Goal: Check status

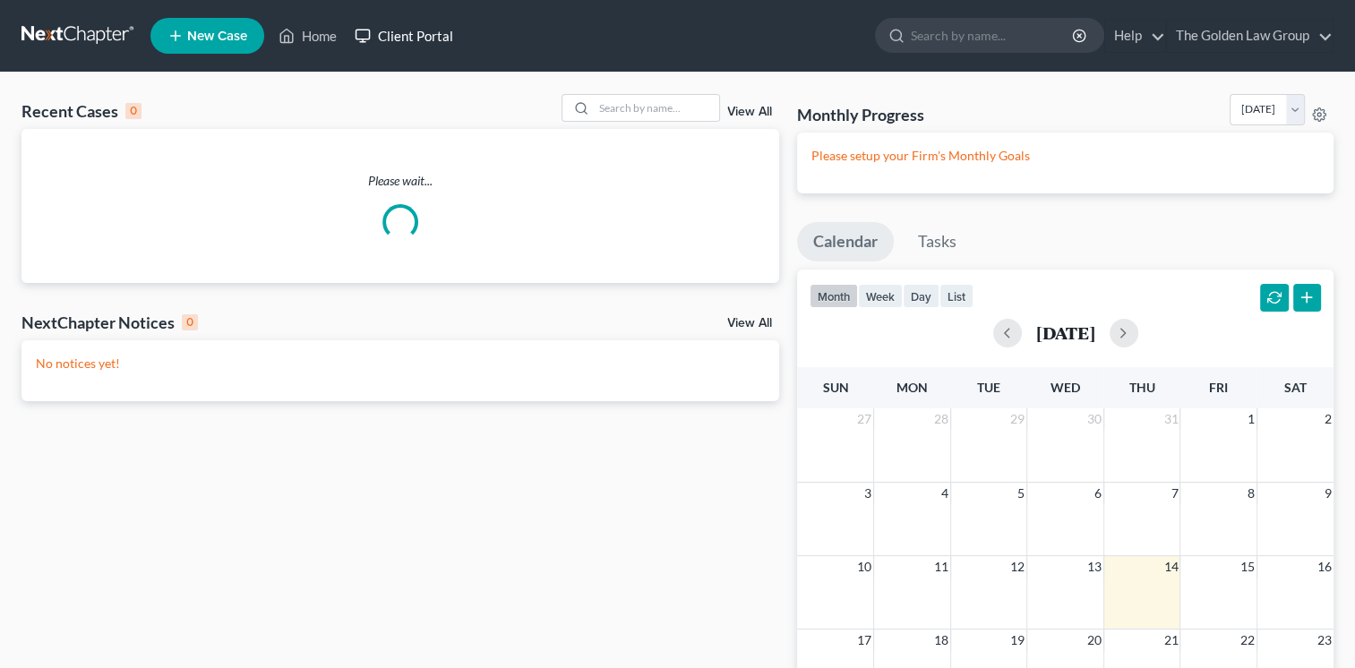
click at [405, 47] on link "Client Portal" at bounding box center [404, 36] width 116 height 32
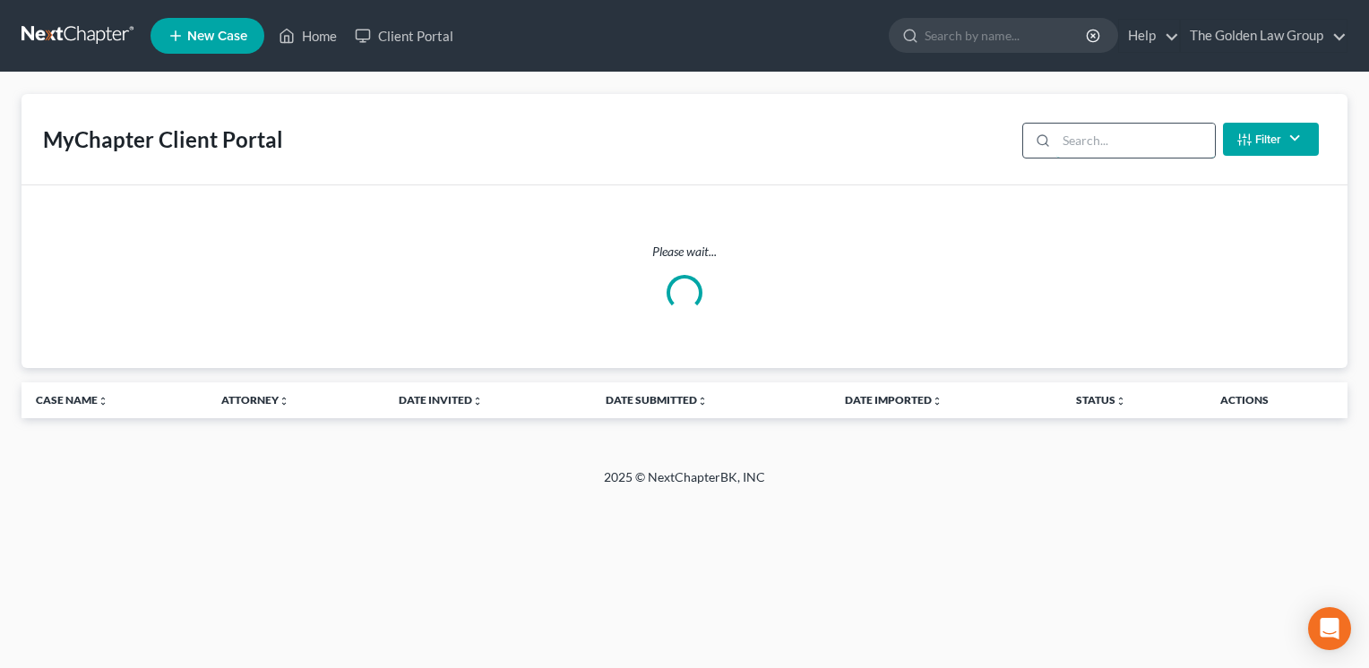
click at [1089, 142] on input "search" at bounding box center [1135, 141] width 159 height 34
click at [1107, 148] on input "search" at bounding box center [1135, 141] width 159 height 34
click at [1097, 142] on input "search" at bounding box center [1135, 141] width 159 height 34
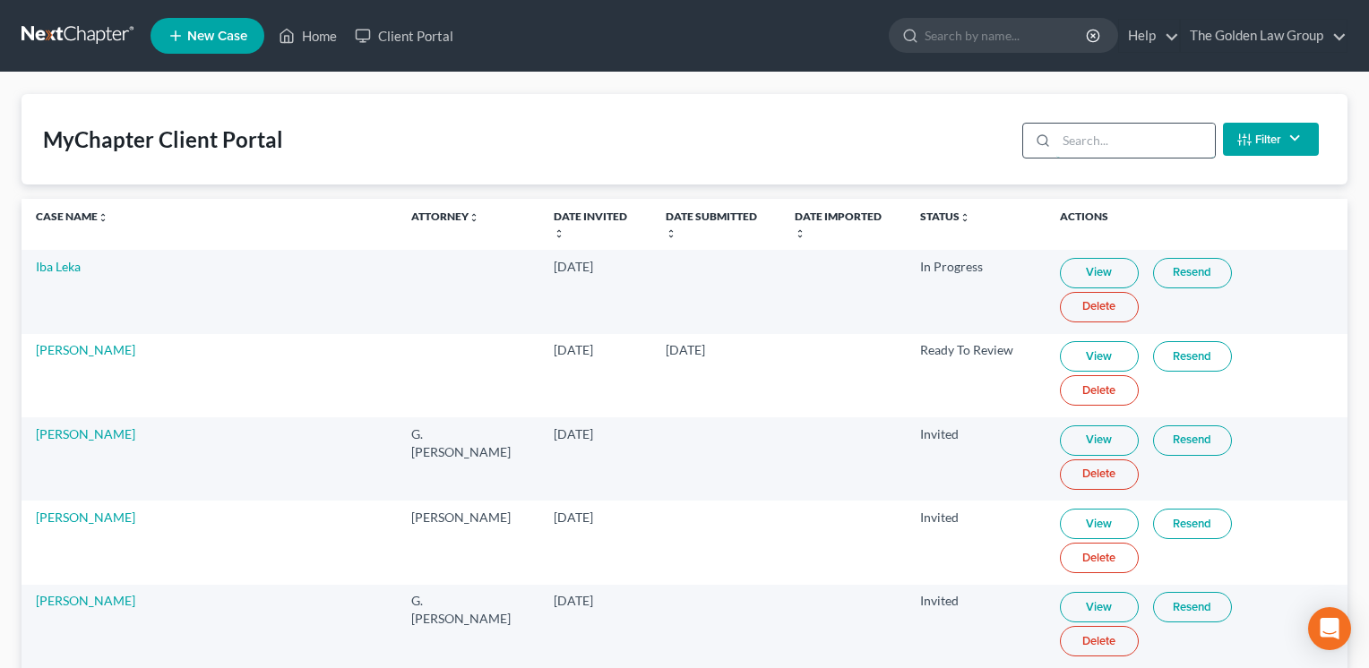
click at [1075, 139] on input "search" at bounding box center [1135, 141] width 159 height 34
click at [1095, 138] on input "search" at bounding box center [1135, 141] width 159 height 34
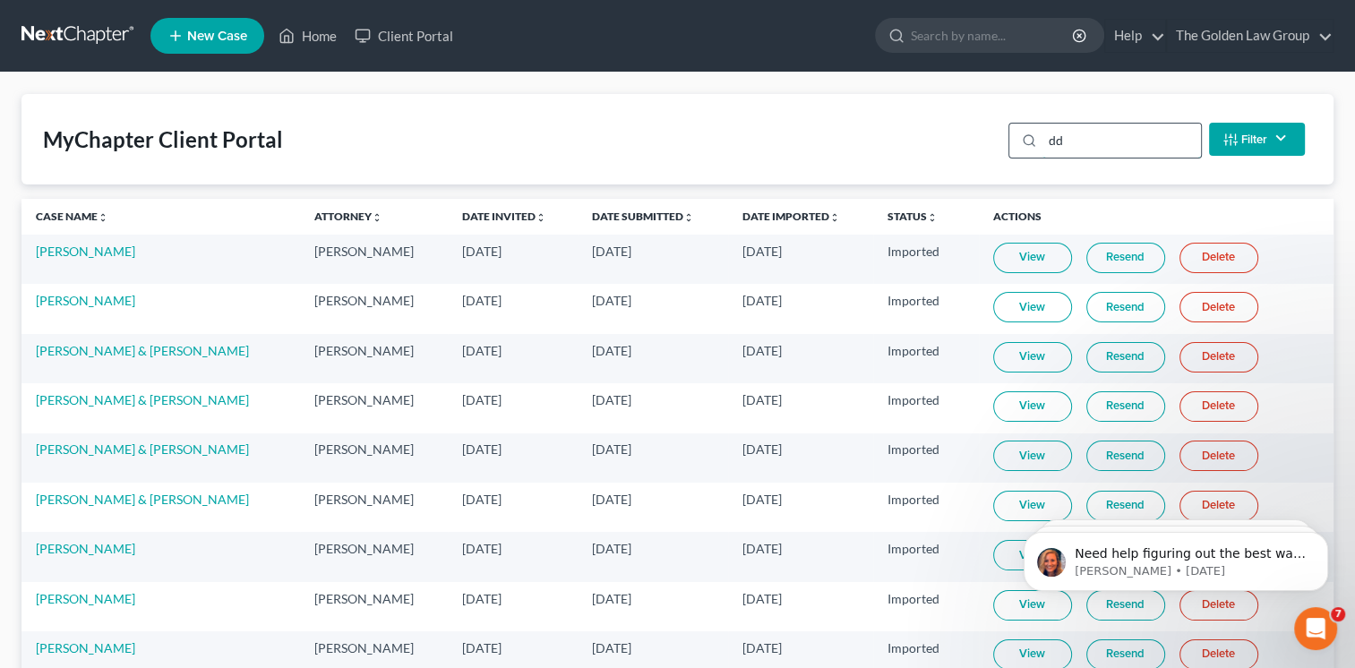
type input "d"
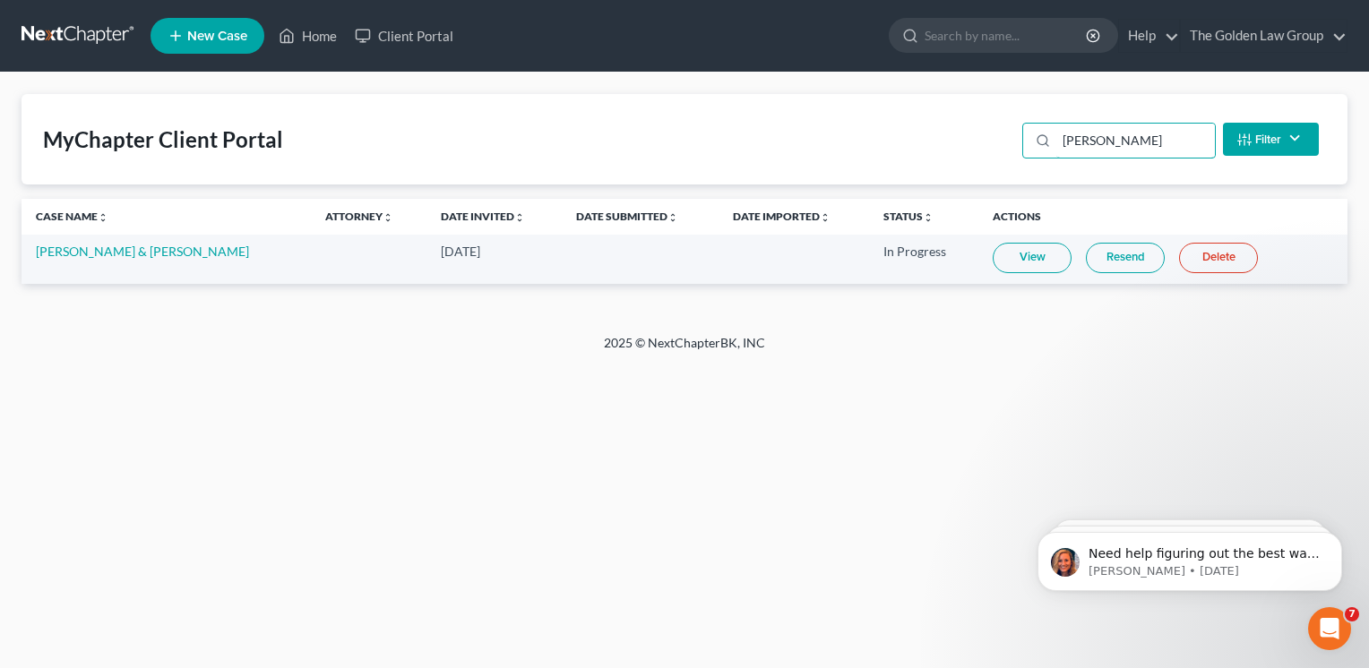
type input "[PERSON_NAME]"
click at [1011, 254] on link "View" at bounding box center [1032, 258] width 79 height 30
click at [1114, 256] on link "Resend" at bounding box center [1125, 258] width 79 height 30
